Goal: Navigation & Orientation: Find specific page/section

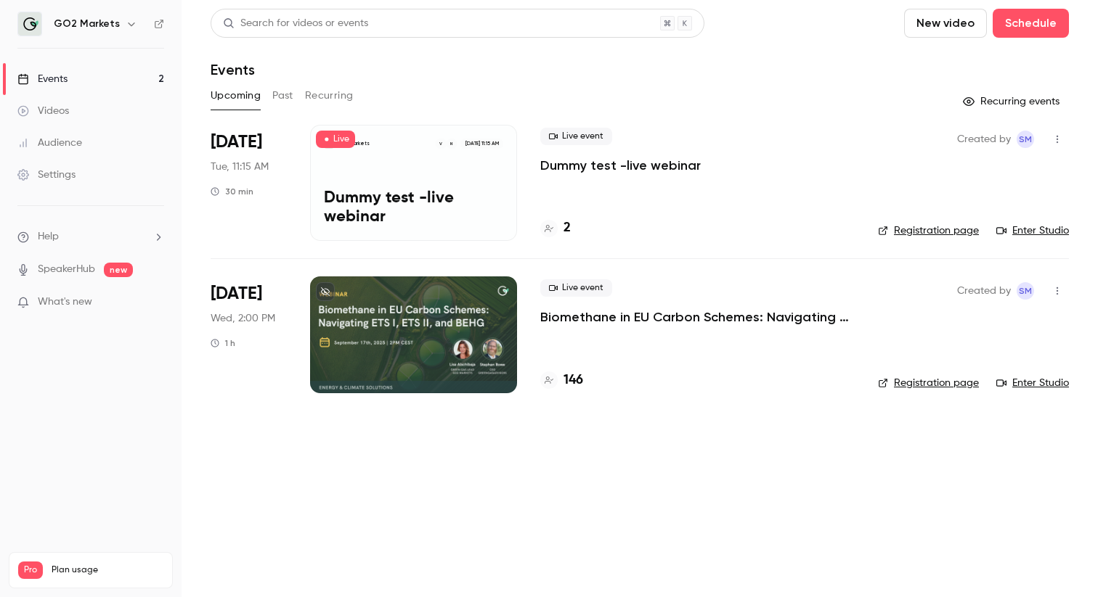
click at [62, 173] on div "Settings" at bounding box center [46, 175] width 58 height 15
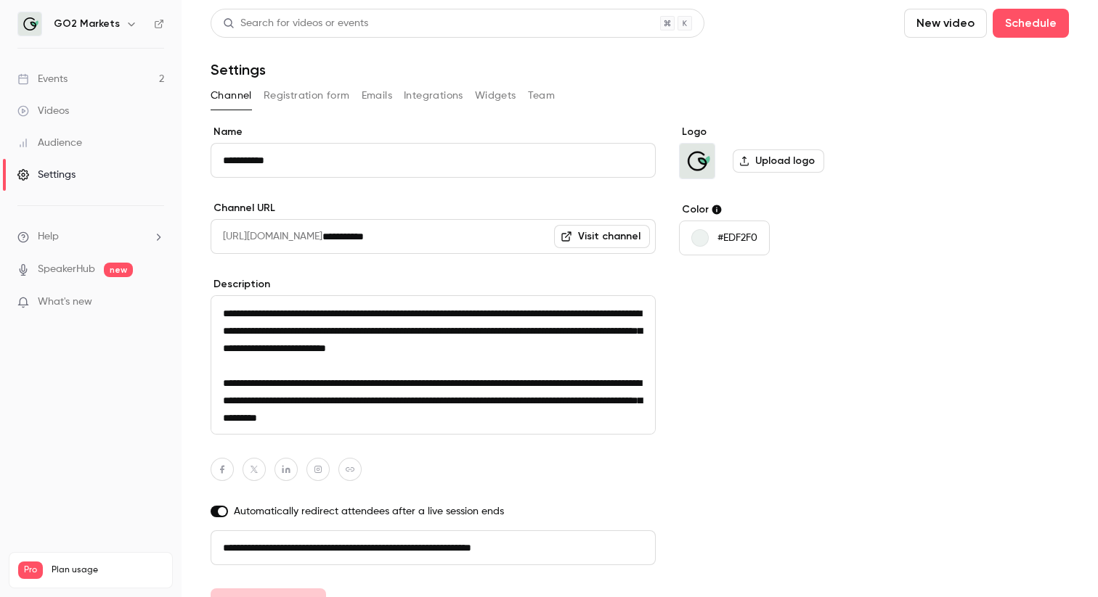
click at [332, 97] on button "Registration form" at bounding box center [307, 95] width 86 height 23
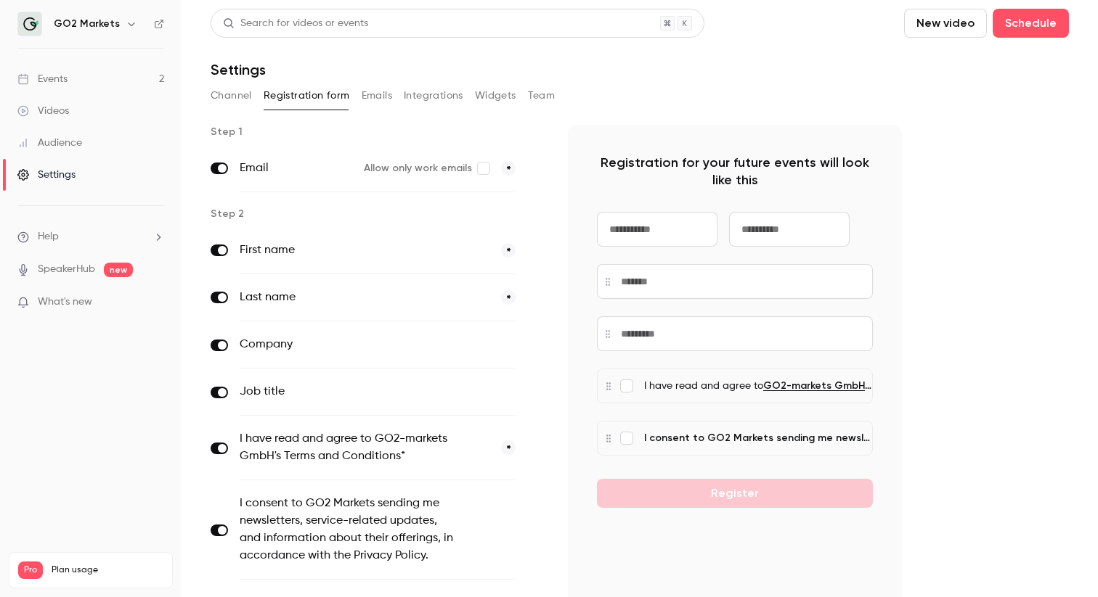
click at [388, 97] on button "Emails" at bounding box center [377, 95] width 30 height 23
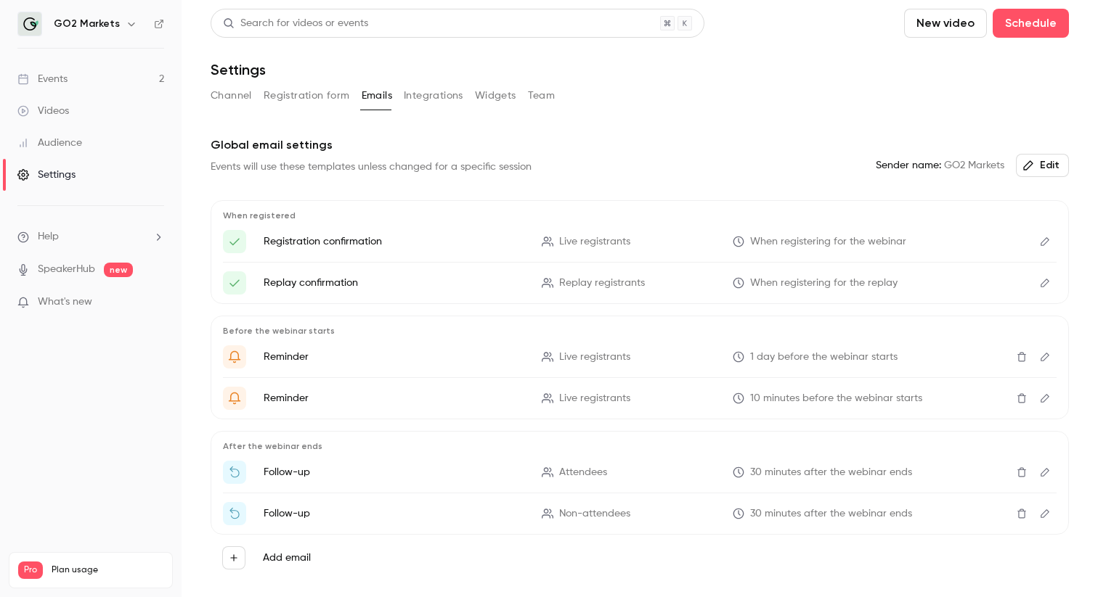
click at [414, 100] on button "Integrations" at bounding box center [434, 95] width 60 height 23
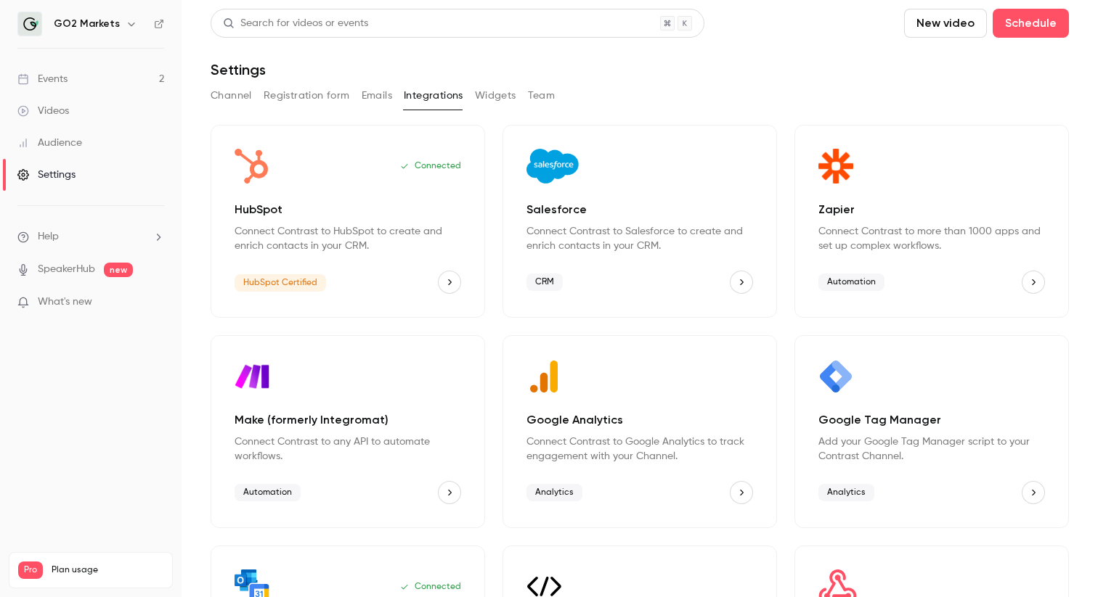
click at [75, 72] on link "Events 2" at bounding box center [90, 79] width 181 height 32
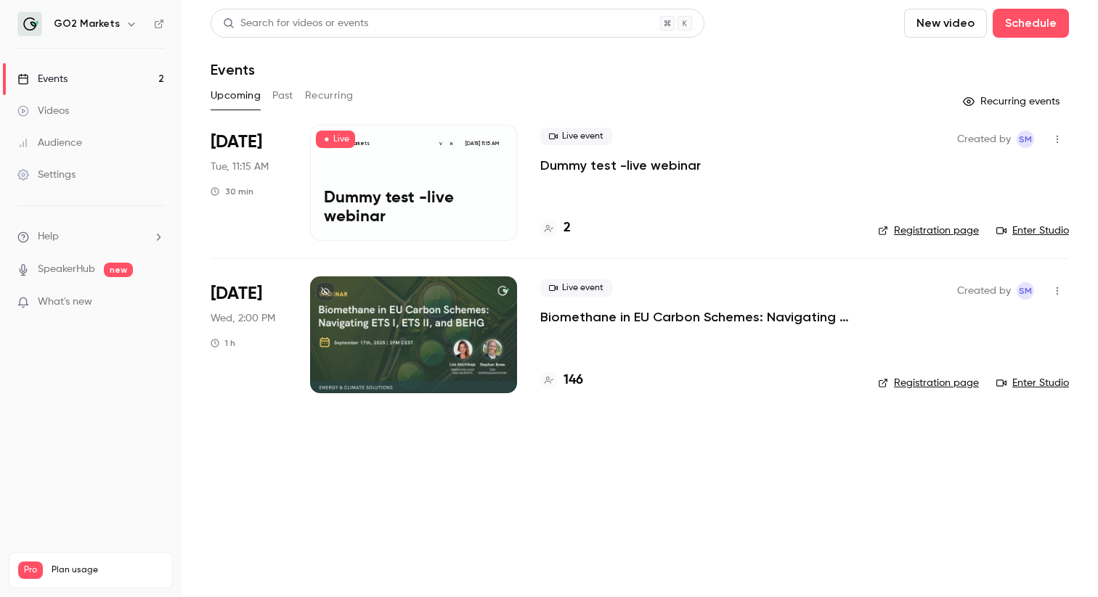
click at [468, 181] on div "GO2 Markets N V [DATE] 11:15 AM Dummy test -live webinar" at bounding box center [413, 183] width 207 height 116
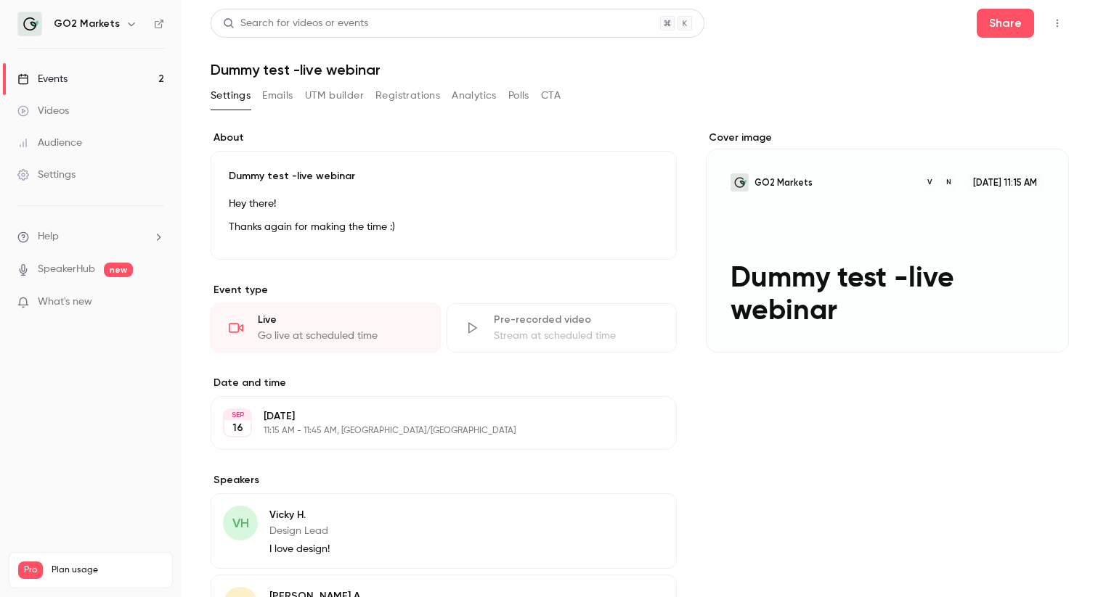
click at [643, 229] on button "Edit" at bounding box center [632, 230] width 53 height 23
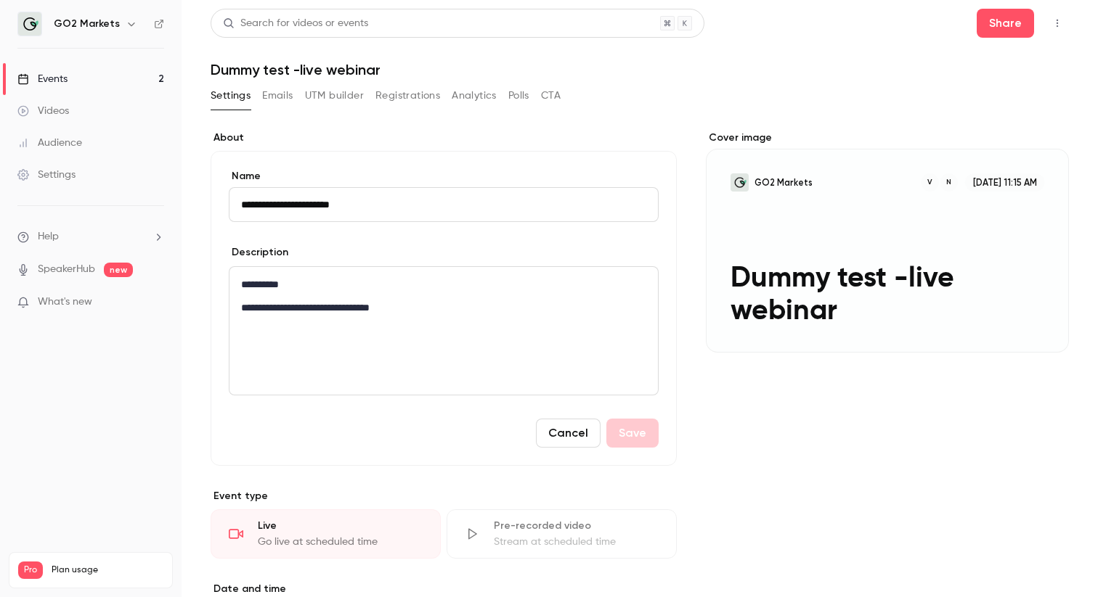
click at [690, 253] on div "**********" at bounding box center [640, 550] width 858 height 838
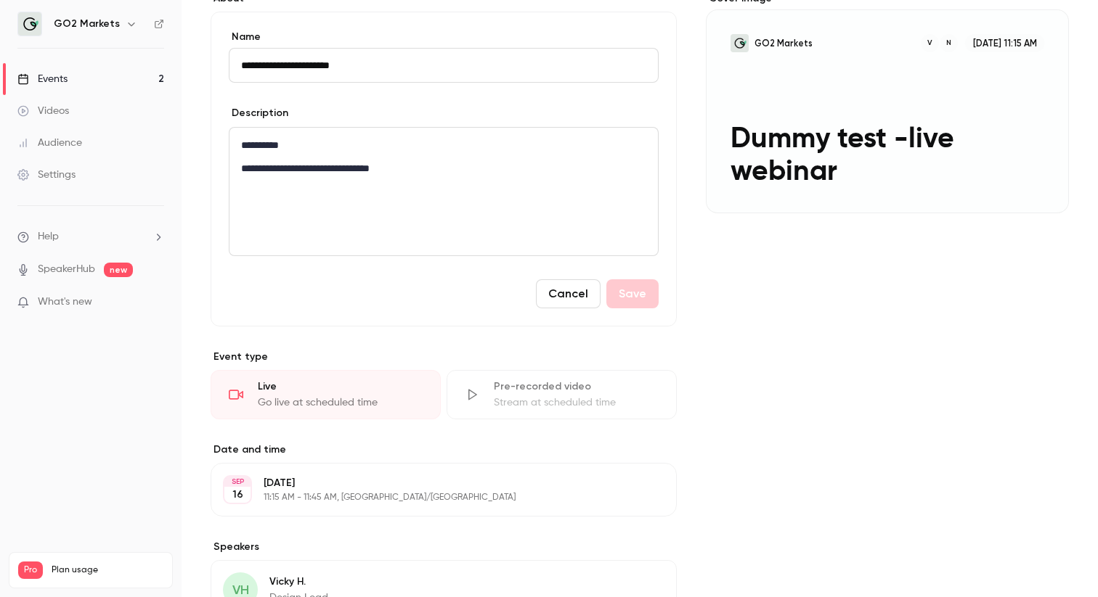
scroll to position [295, 0]
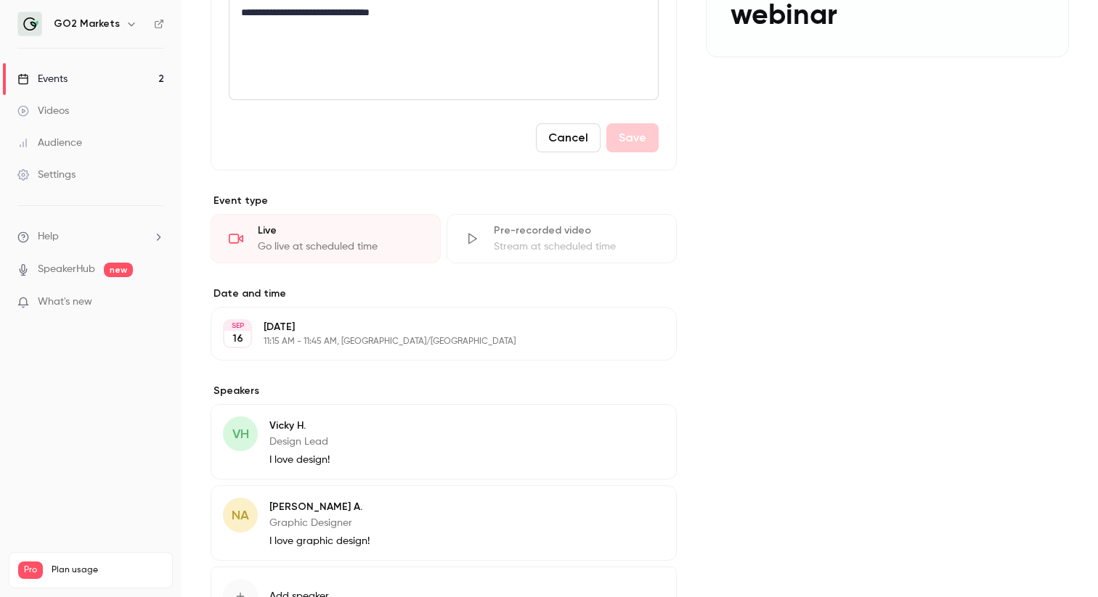
click at [587, 139] on button "Cancel" at bounding box center [568, 137] width 65 height 29
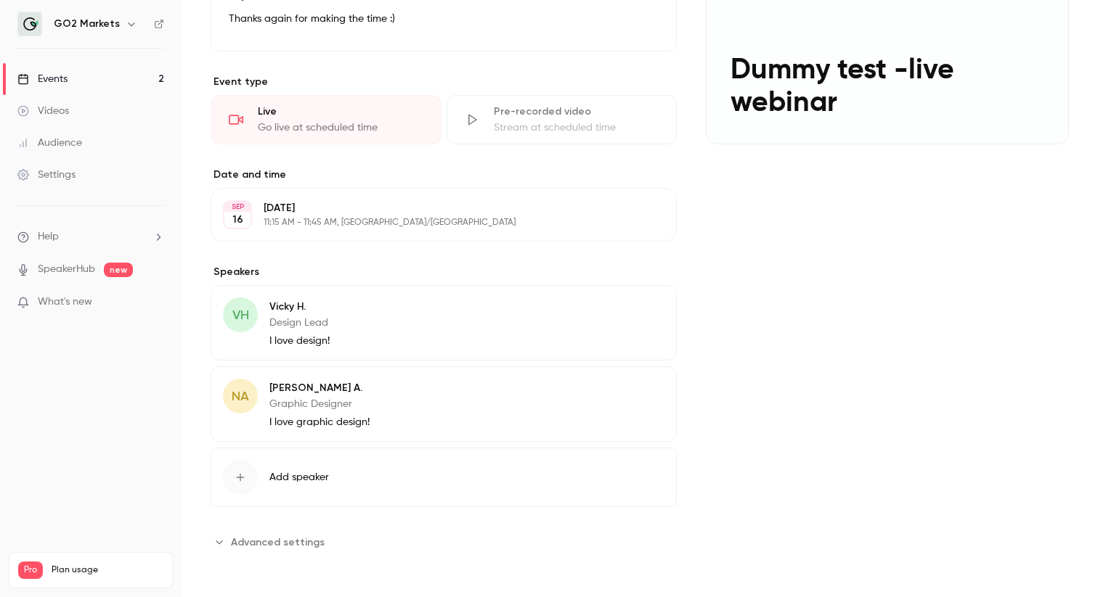
click at [306, 539] on span "Advanced settings" at bounding box center [278, 542] width 94 height 15
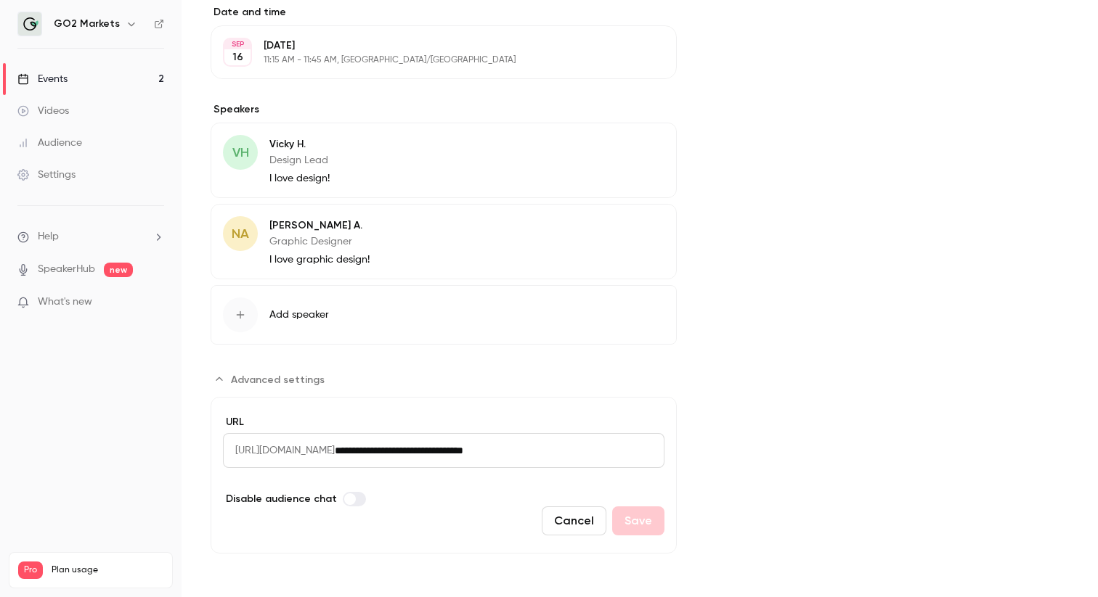
scroll to position [0, 0]
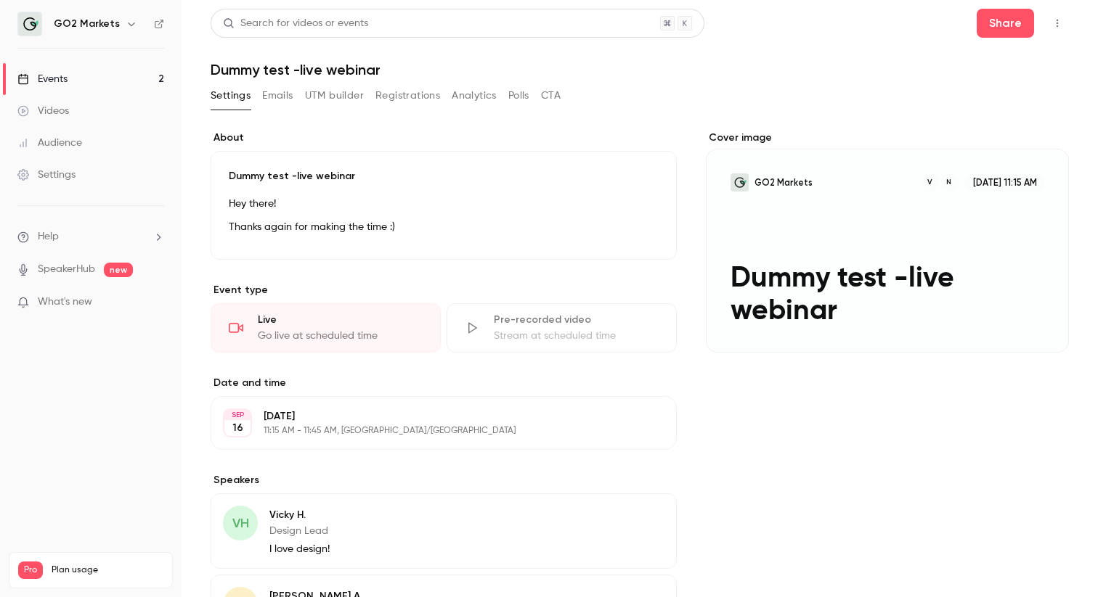
click at [62, 175] on div "Settings" at bounding box center [46, 175] width 58 height 15
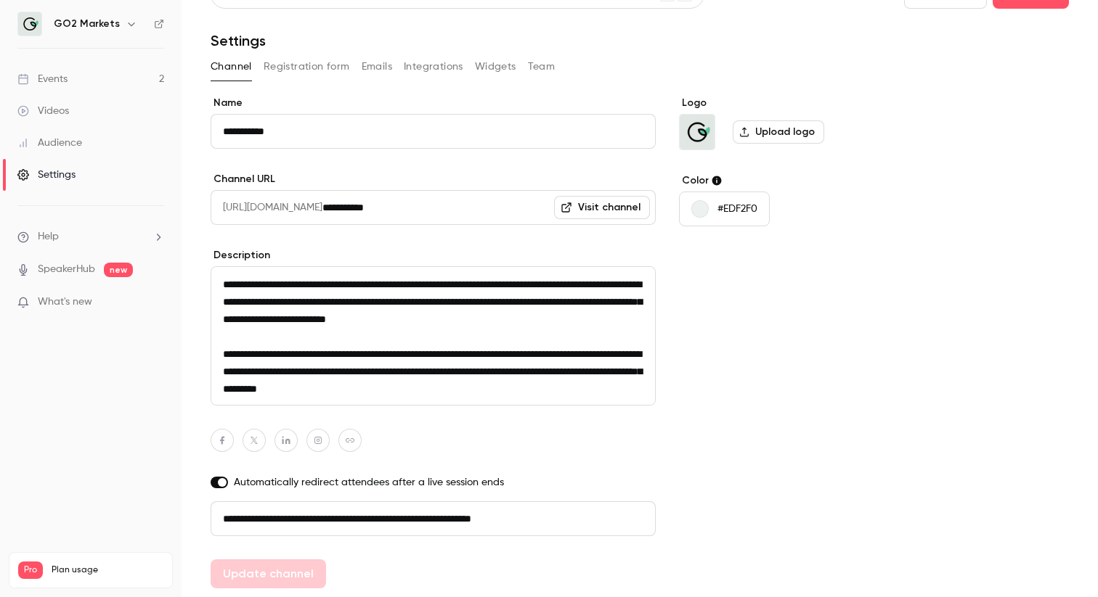
scroll to position [28, 0]
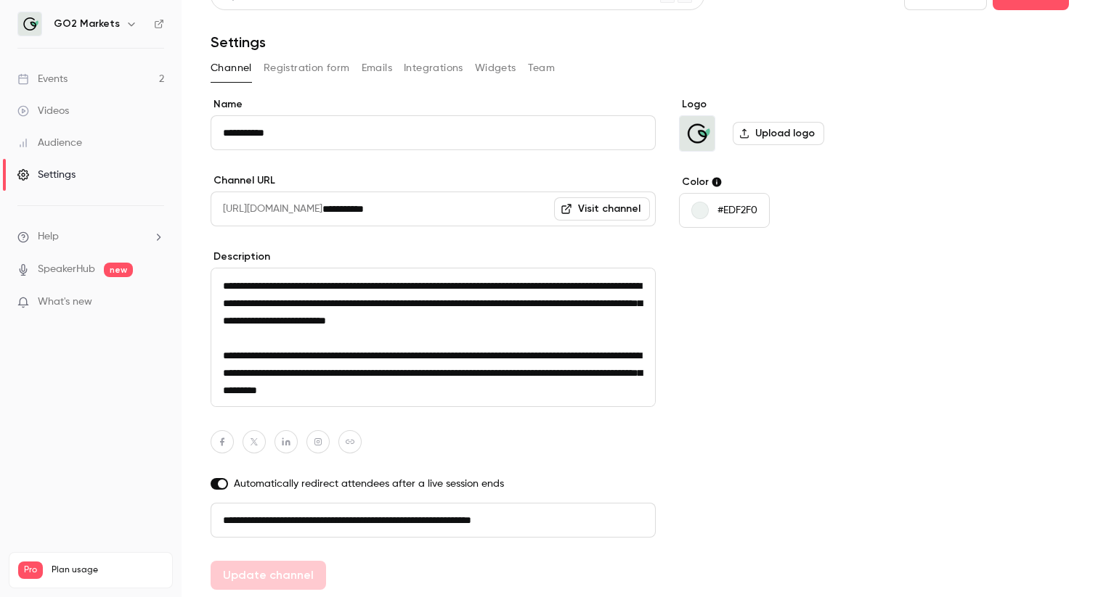
click at [63, 110] on div "Videos" at bounding box center [43, 111] width 52 height 15
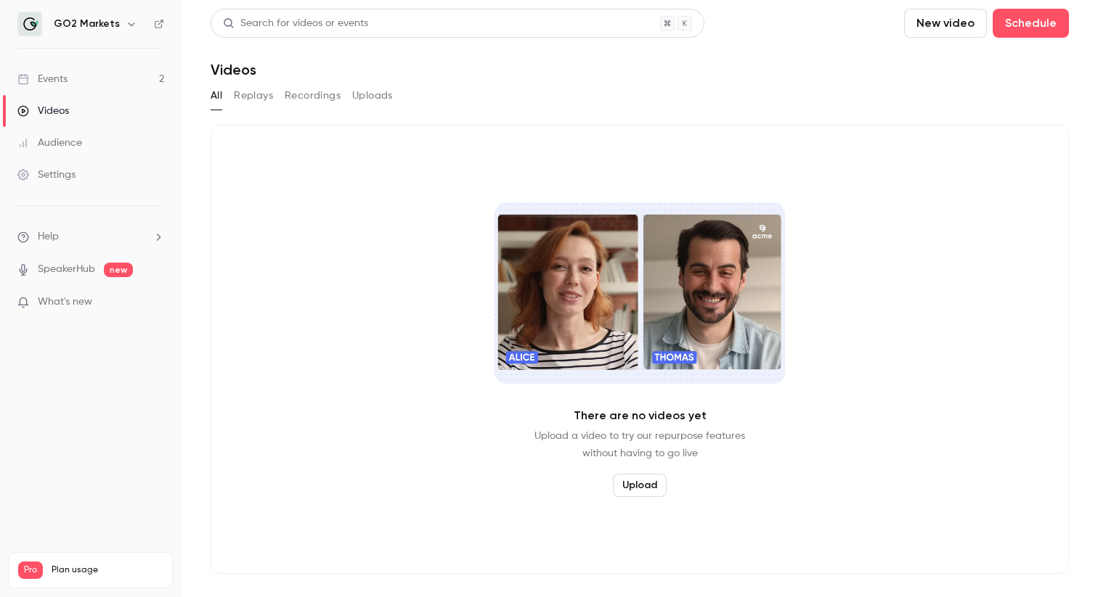
click at [372, 101] on button "Uploads" at bounding box center [372, 95] width 41 height 23
click at [60, 148] on div "Audience" at bounding box center [49, 143] width 65 height 15
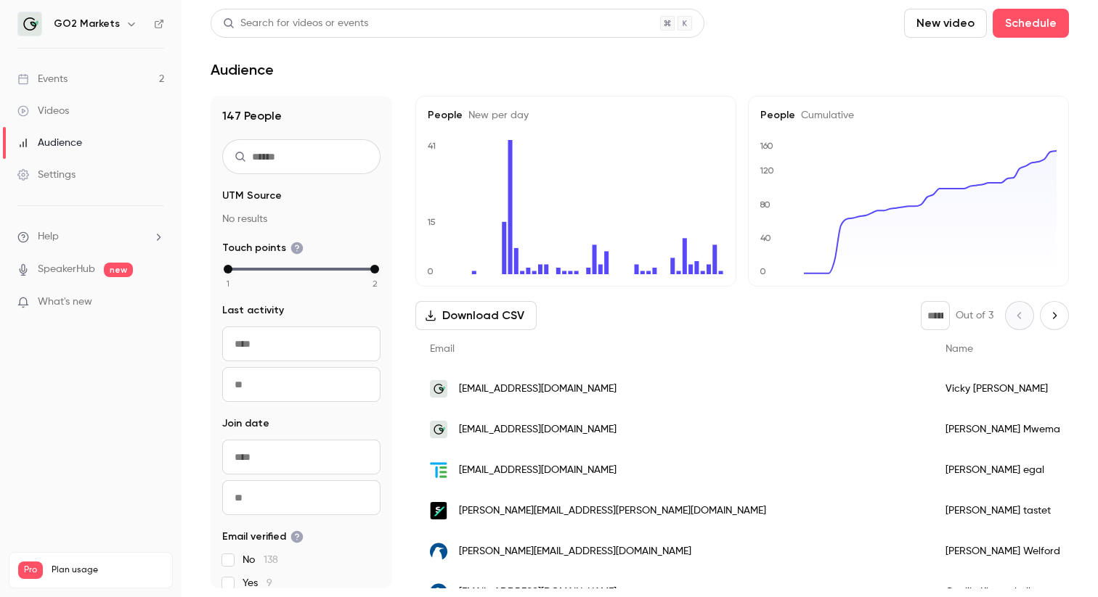
click at [62, 85] on div "Events" at bounding box center [42, 79] width 50 height 15
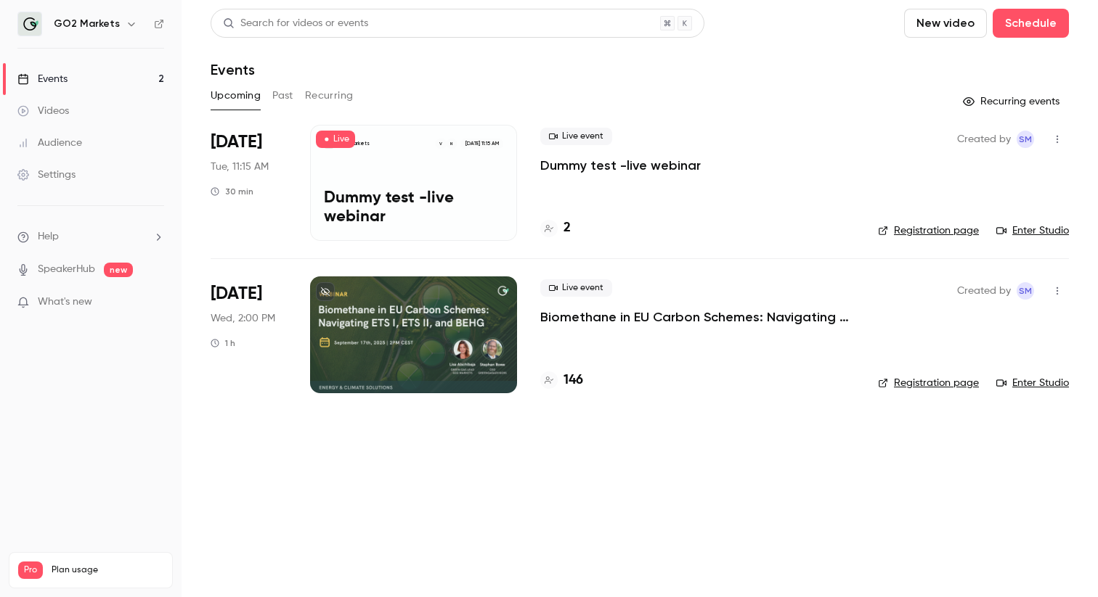
click at [128, 27] on icon "button" at bounding box center [132, 24] width 12 height 12
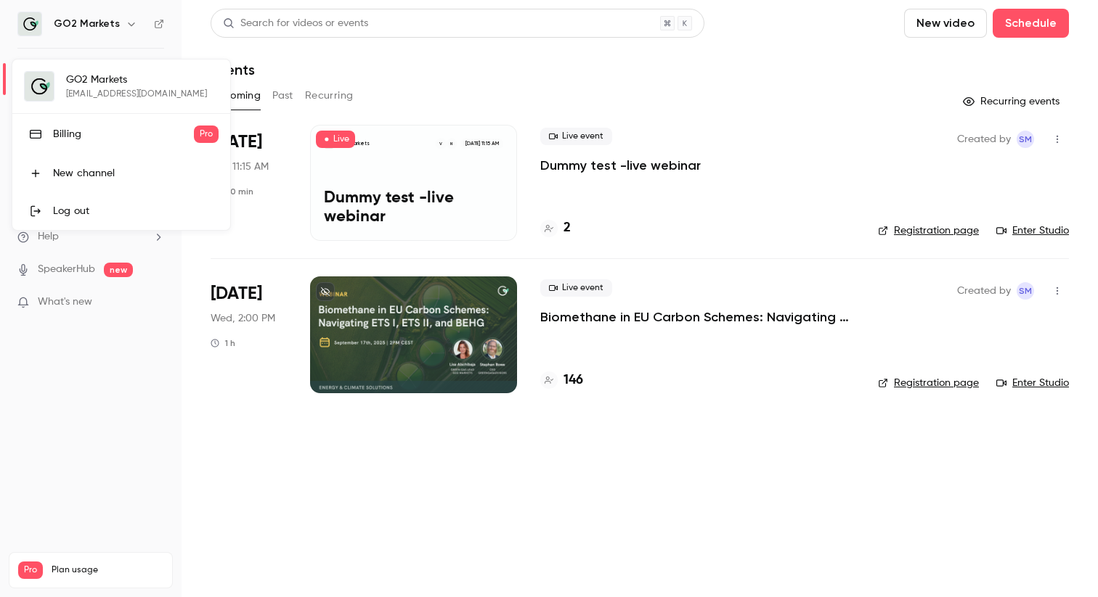
click at [128, 26] on div at bounding box center [549, 298] width 1098 height 597
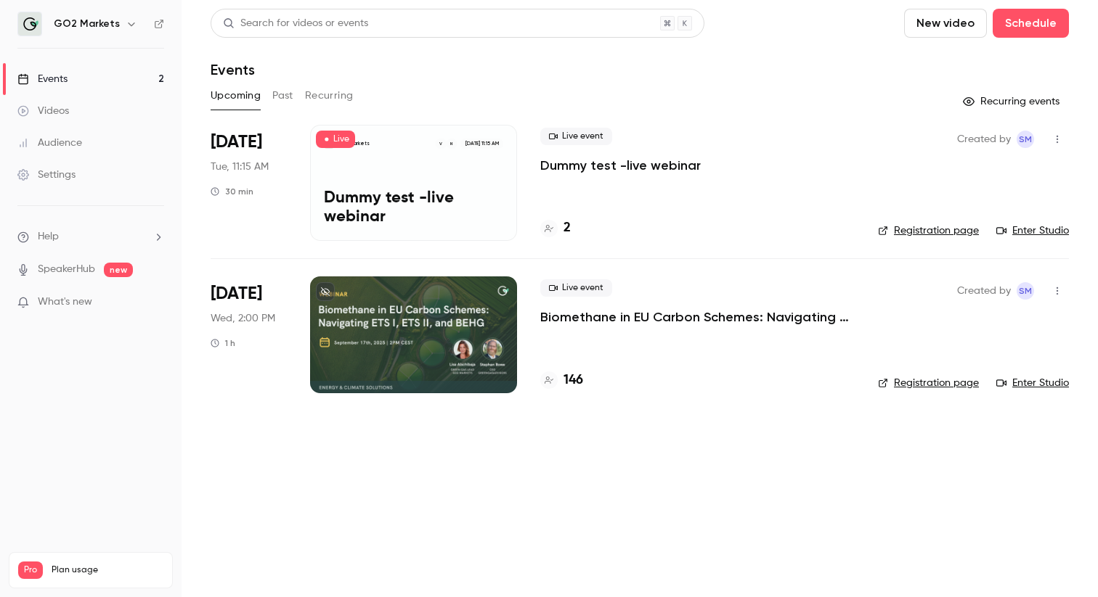
click at [94, 398] on nav "GO2 Markets Events 2 Videos Audience Settings Help SpeakerHub new What's new Pr…" at bounding box center [90, 298] width 181 height 597
click at [59, 175] on div "Settings" at bounding box center [46, 175] width 58 height 15
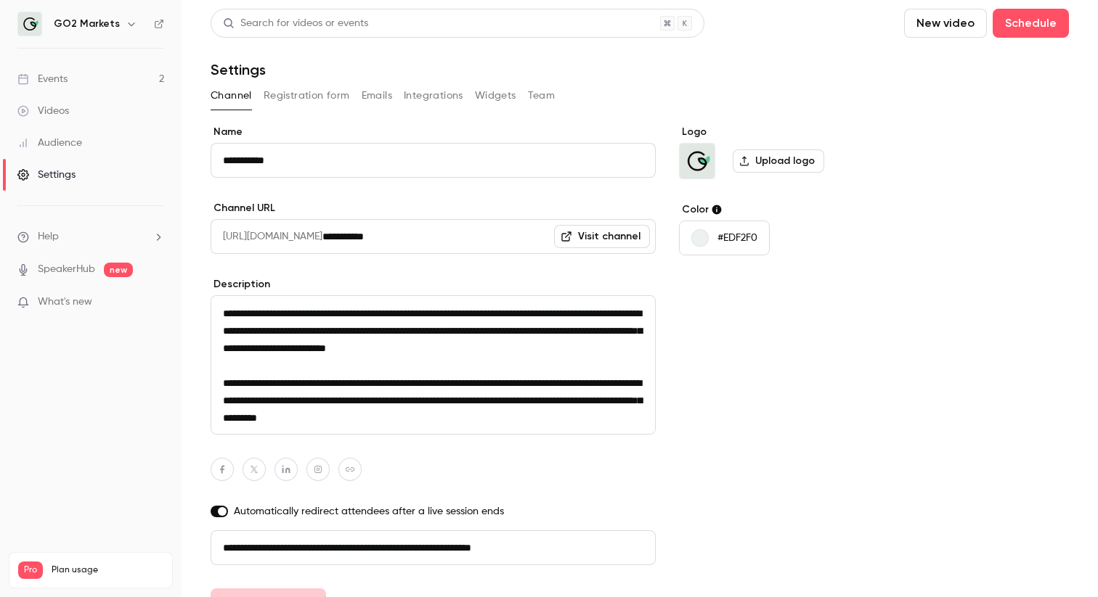
click at [501, 103] on button "Widgets" at bounding box center [495, 95] width 41 height 23
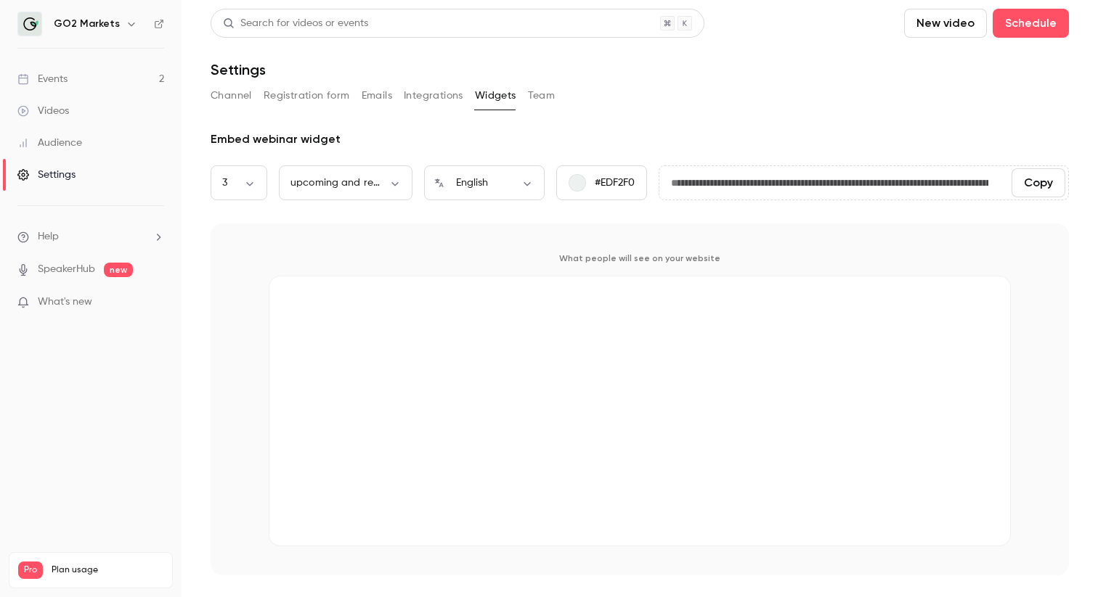
click at [438, 99] on button "Integrations" at bounding box center [434, 95] width 60 height 23
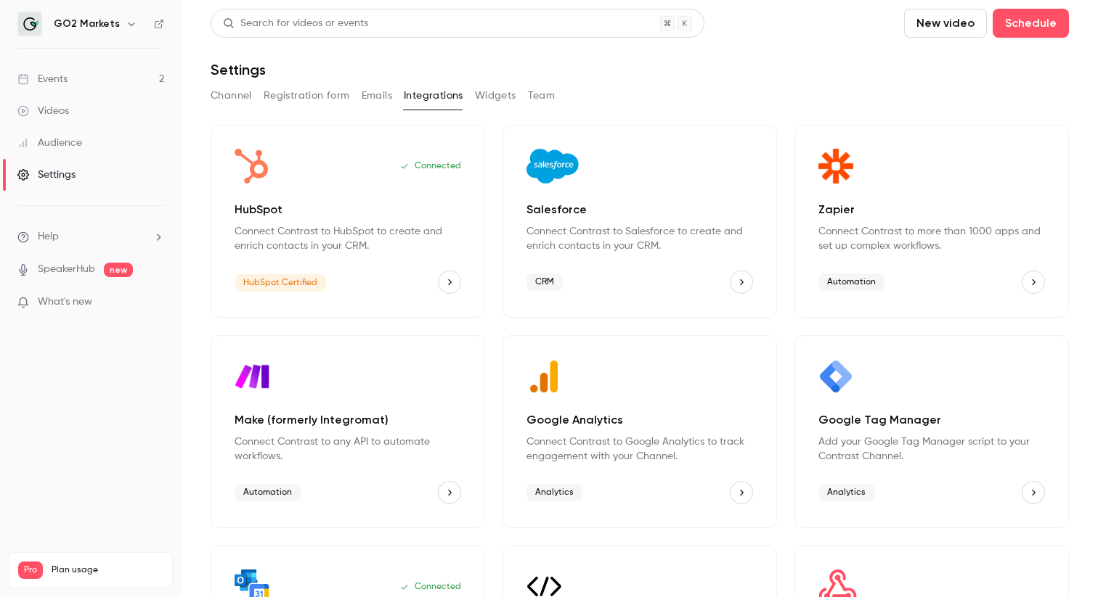
click at [377, 96] on button "Emails" at bounding box center [377, 95] width 30 height 23
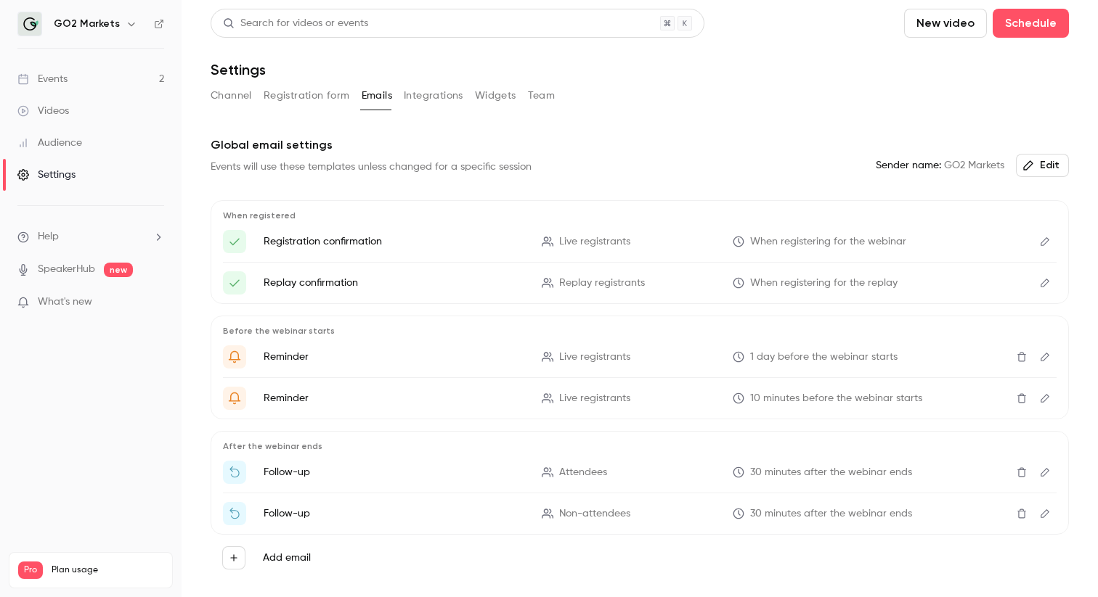
click at [309, 91] on button "Registration form" at bounding box center [307, 95] width 86 height 23
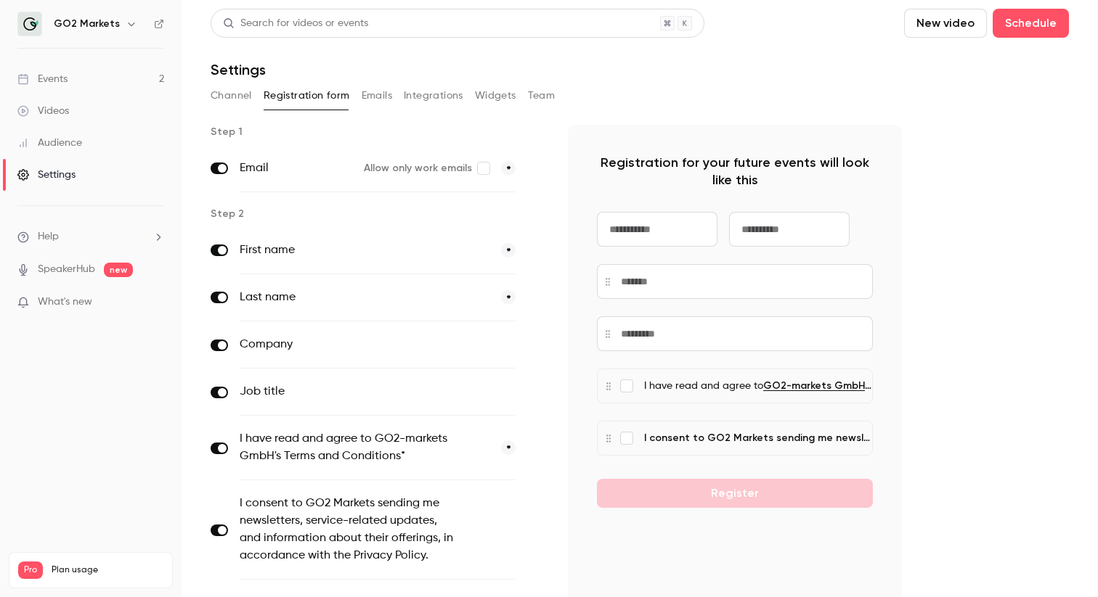
click at [232, 95] on button "Channel" at bounding box center [231, 95] width 41 height 23
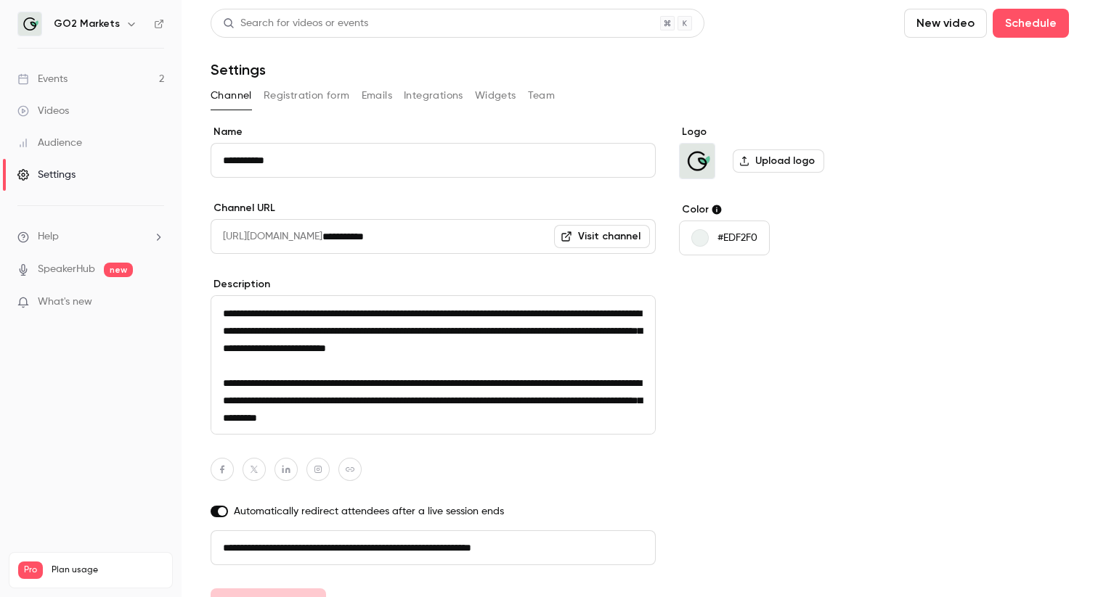
scroll to position [29, 0]
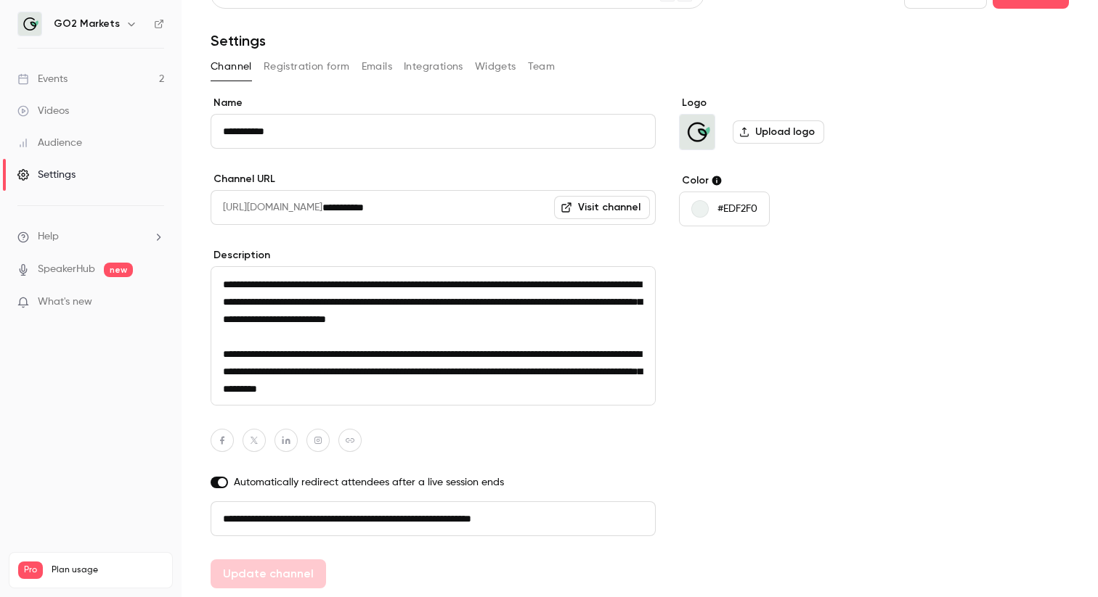
click at [59, 149] on div "Audience" at bounding box center [49, 143] width 65 height 15
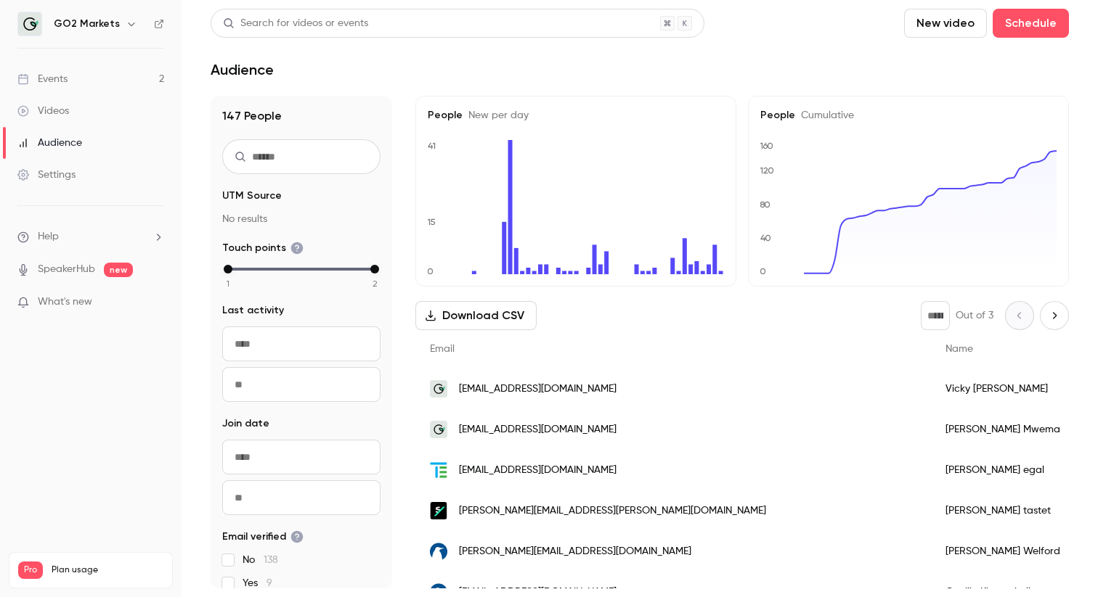
click at [57, 109] on div "Videos" at bounding box center [43, 111] width 52 height 15
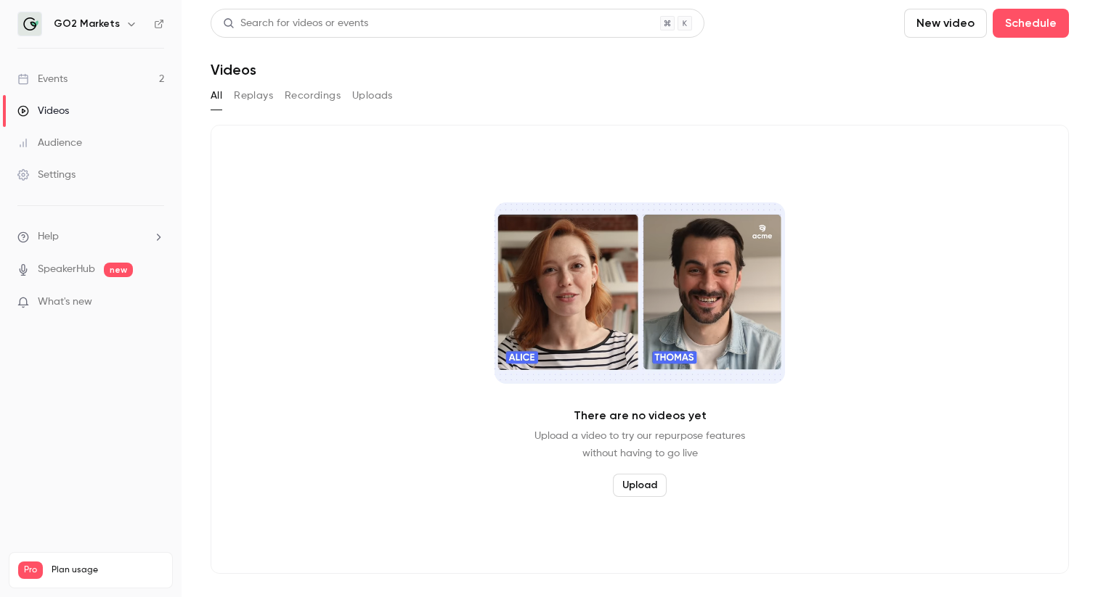
click at [257, 97] on button "Replays" at bounding box center [253, 95] width 39 height 23
click at [320, 98] on button "Recordings" at bounding box center [313, 95] width 56 height 23
click at [365, 98] on button "Uploads" at bounding box center [372, 95] width 41 height 23
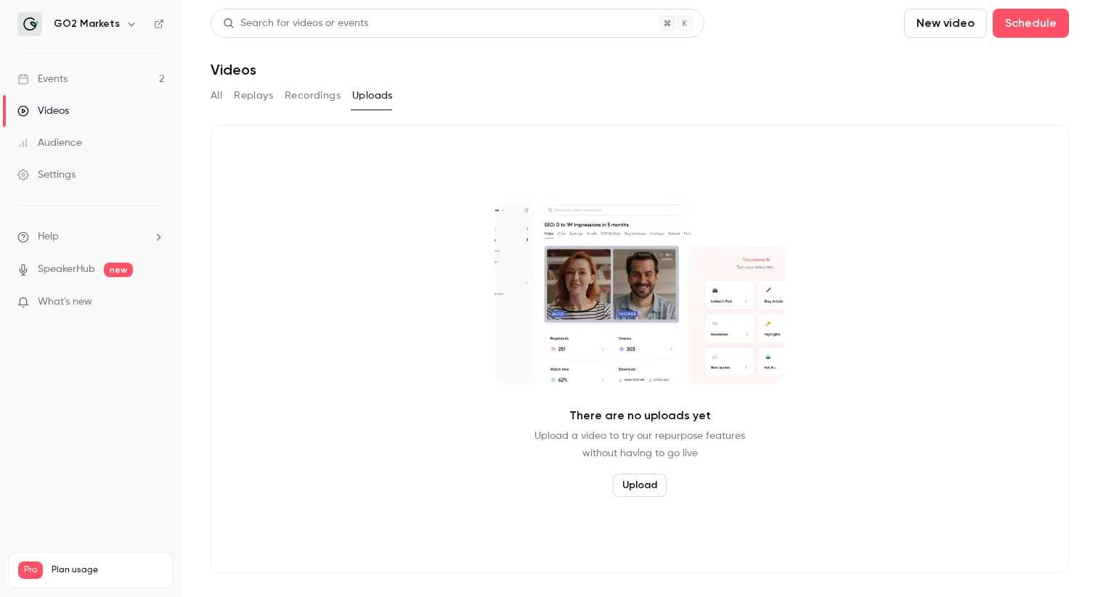
click at [126, 29] on icon "button" at bounding box center [132, 24] width 12 height 12
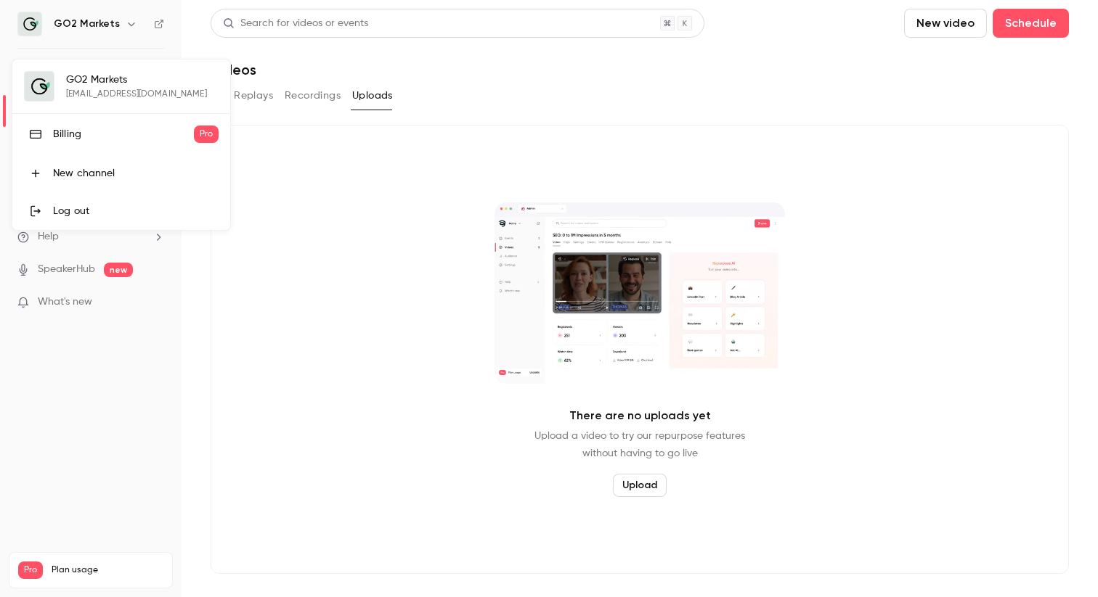
click at [129, 26] on div at bounding box center [549, 298] width 1098 height 597
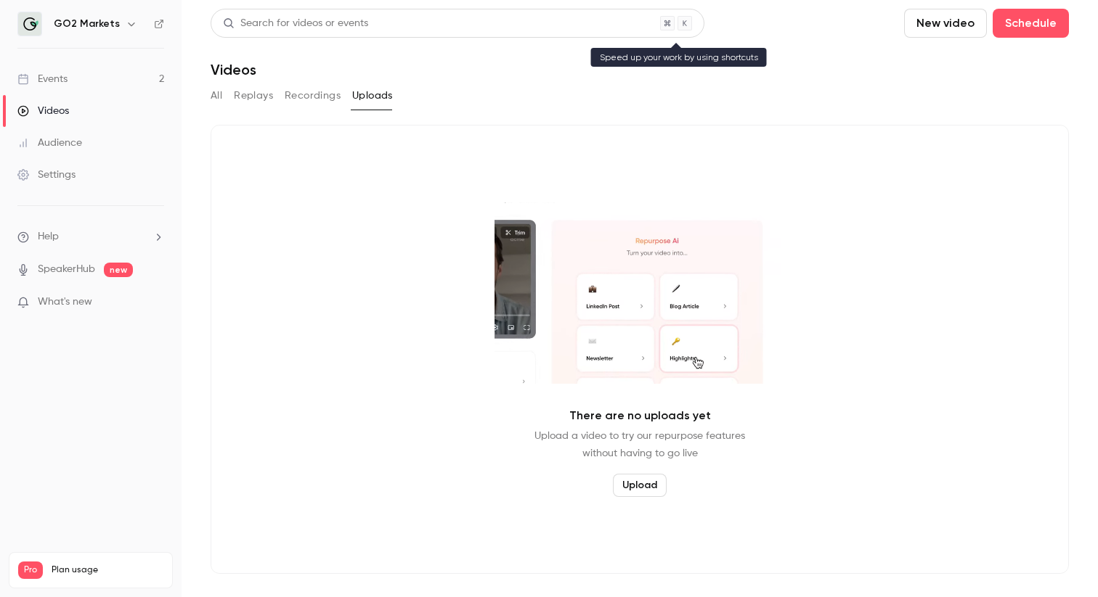
click at [282, 23] on div "Search for videos or events" at bounding box center [295, 23] width 145 height 15
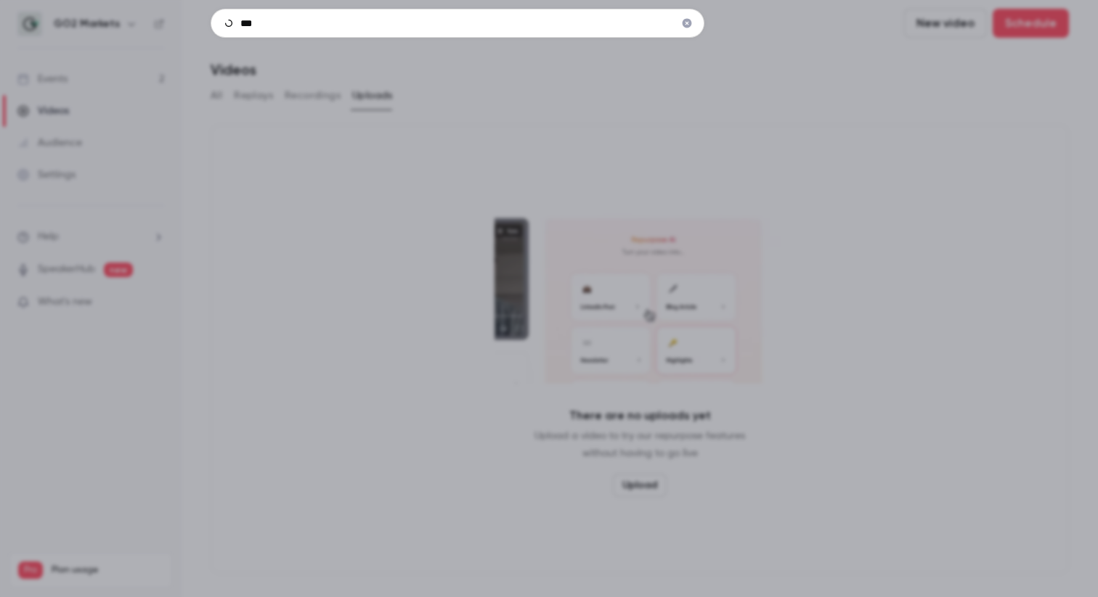
type input "****"
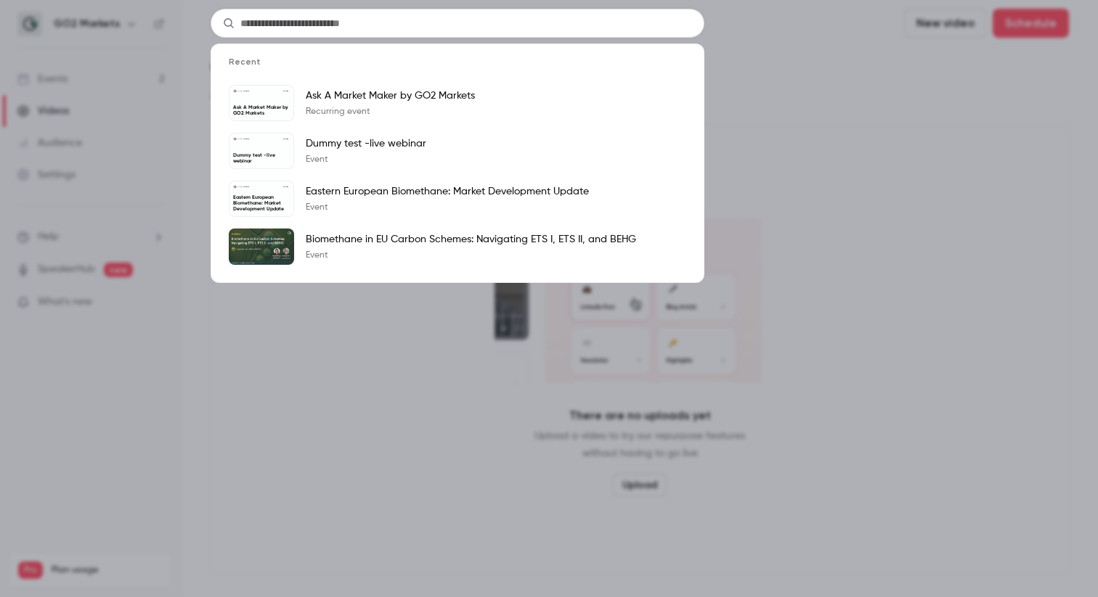
click at [870, 37] on div "Recent GO2 Markets [DATE] Ask A Market Maker by GO2 Markets Ask A Market Maker …" at bounding box center [549, 298] width 1098 height 597
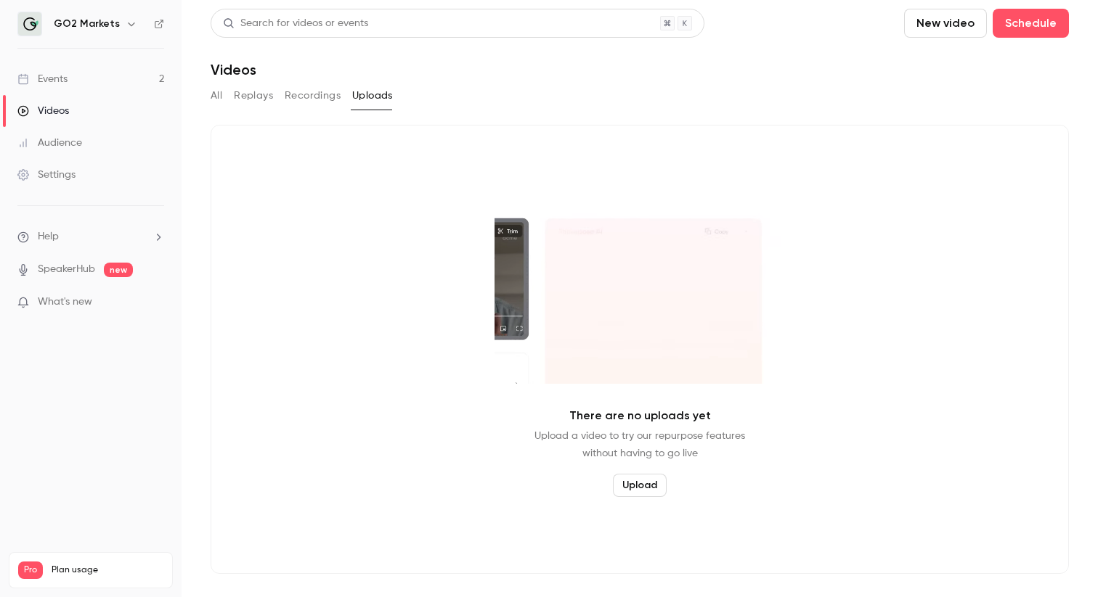
click at [67, 75] on div "Events" at bounding box center [42, 79] width 50 height 15
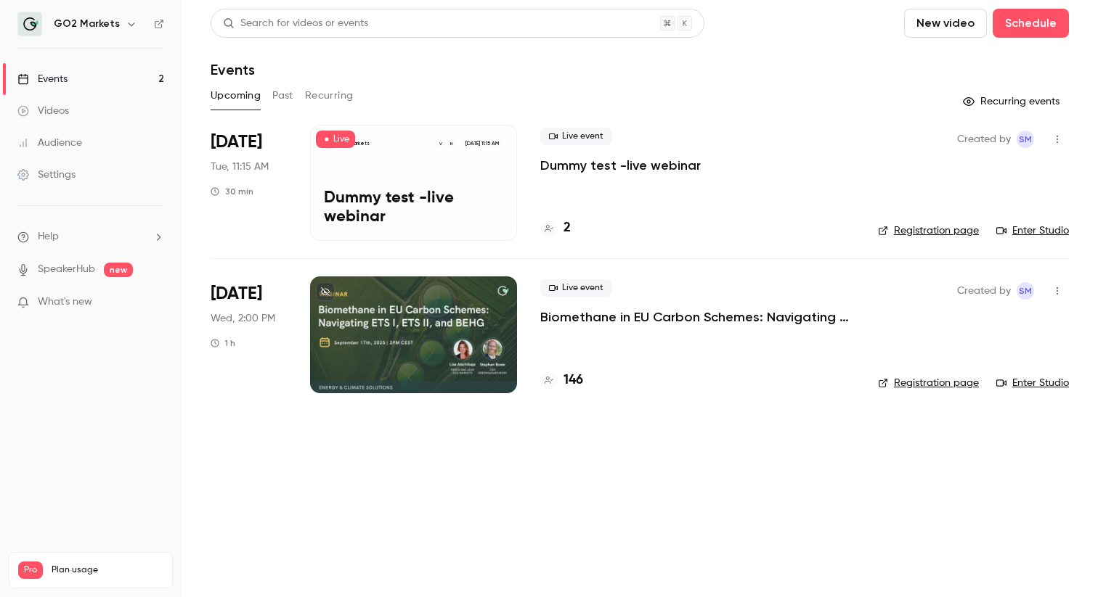
click at [1058, 142] on icon "button" at bounding box center [1057, 139] width 12 height 10
click at [1048, 383] on div at bounding box center [549, 298] width 1098 height 597
click at [1049, 385] on link "Enter Studio" at bounding box center [1032, 383] width 73 height 15
